Goal: Find specific page/section: Find specific page/section

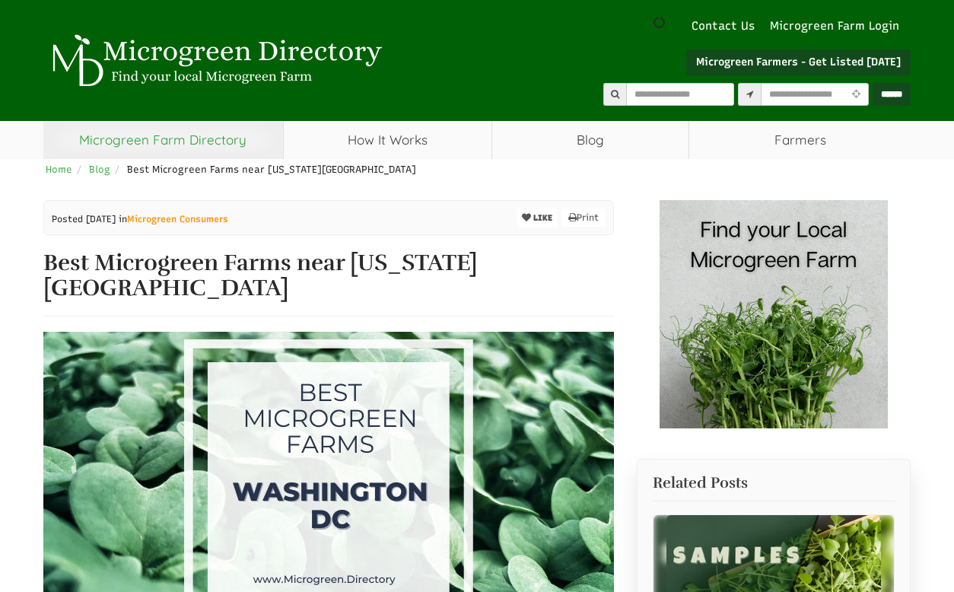
click at [219, 140] on link "Microgreen Farm Directory" at bounding box center [163, 140] width 240 height 38
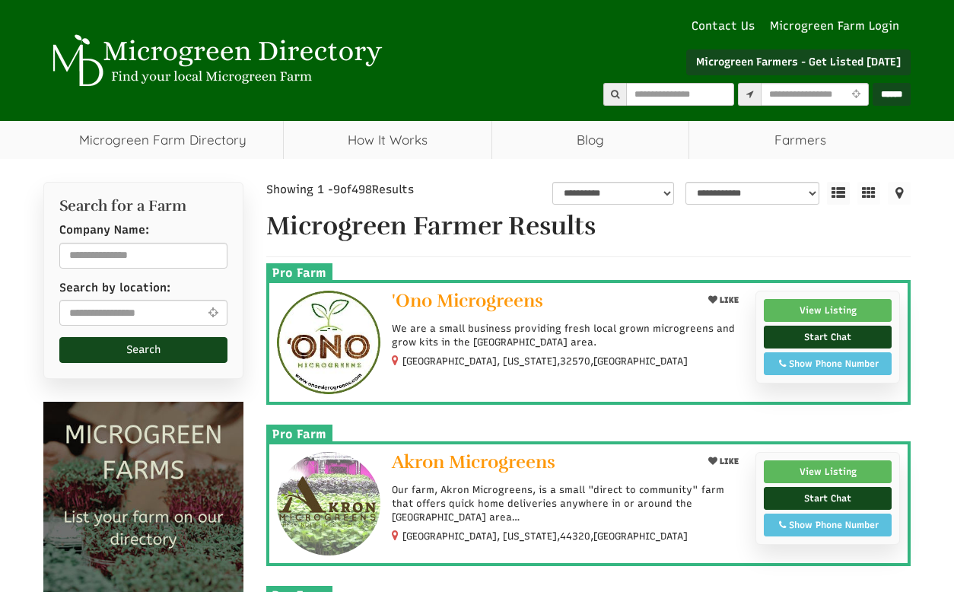
select select "Language Translate Widget"
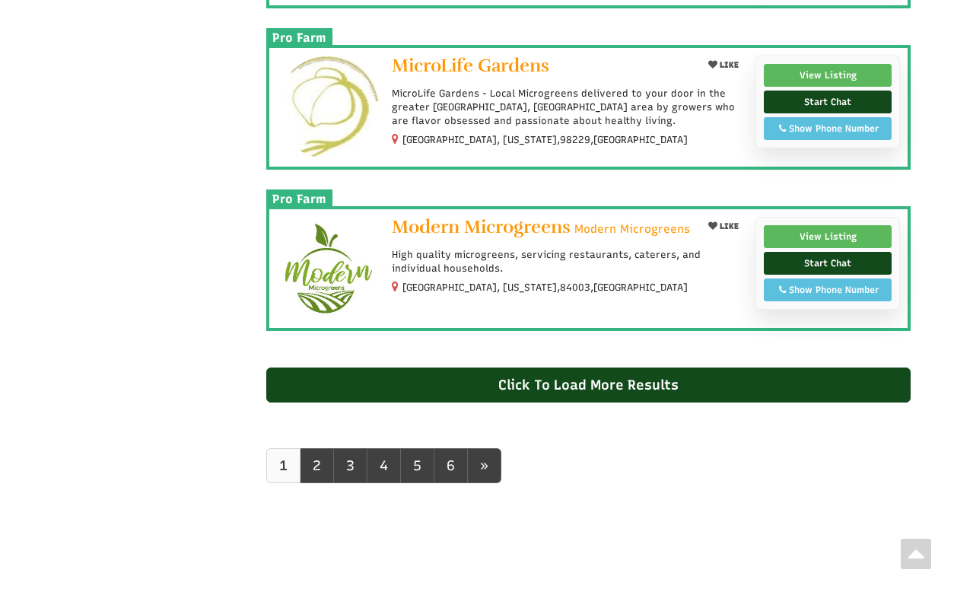
scroll to position [1376, 0]
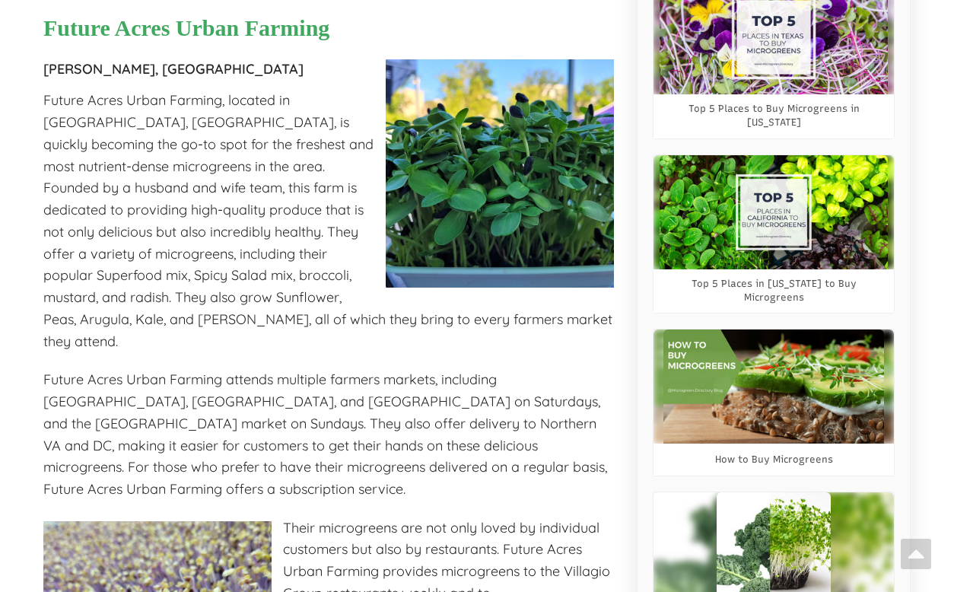
scroll to position [703, 0]
